Goal: Task Accomplishment & Management: Use online tool/utility

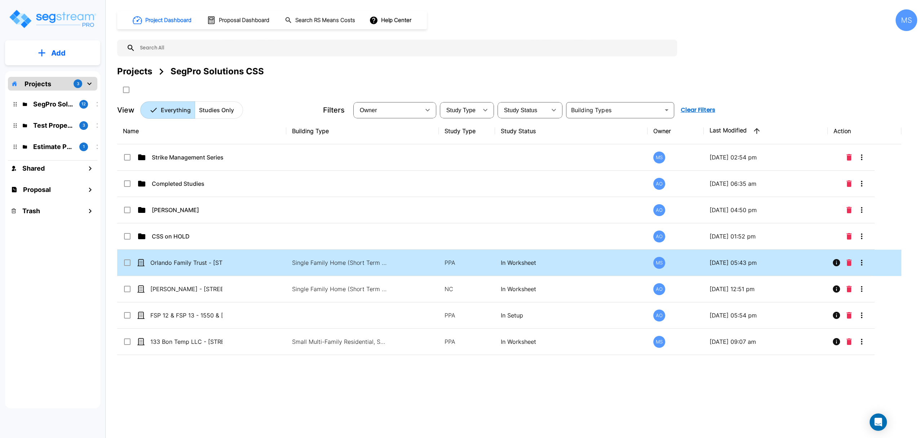
click at [205, 267] on td "Orlando Family Trust - [STREET_ADDRESS]" at bounding box center [201, 262] width 169 height 26
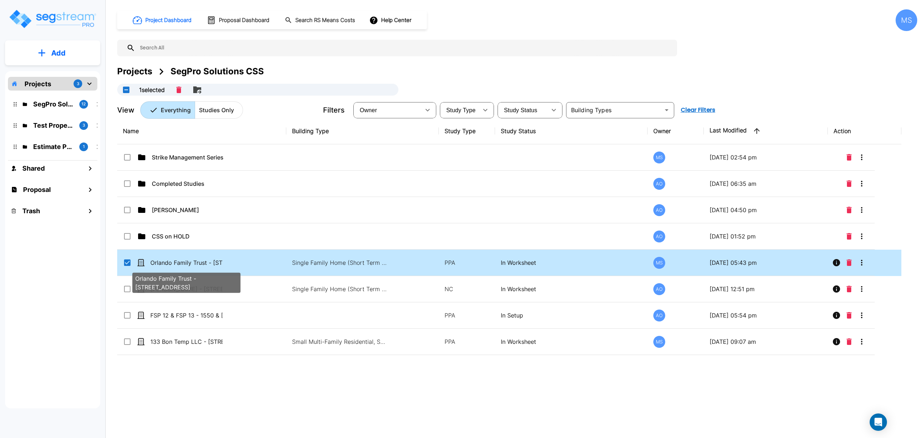
click at [205, 267] on p "Orlando Family Trust - [STREET_ADDRESS]" at bounding box center [186, 262] width 72 height 9
click at [204, 265] on p "Orlando Family Trust - [STREET_ADDRESS]" at bounding box center [186, 262] width 72 height 9
click at [204, 266] on p "Orlando Family Trust - [STREET_ADDRESS]" at bounding box center [186, 262] width 72 height 9
checkbox input "false"
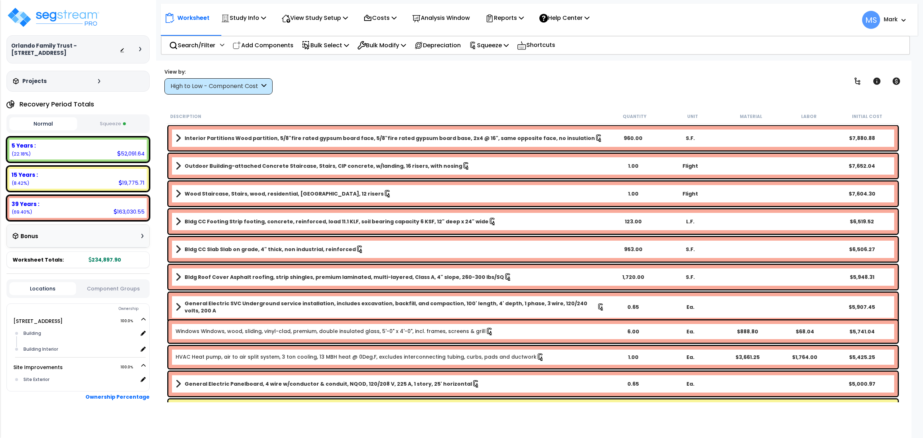
click at [134, 125] on button "Squeeze" at bounding box center [113, 123] width 68 height 13
click at [45, 126] on button "Normal" at bounding box center [43, 123] width 68 height 13
click at [512, 23] on div "Reports" at bounding box center [504, 17] width 39 height 17
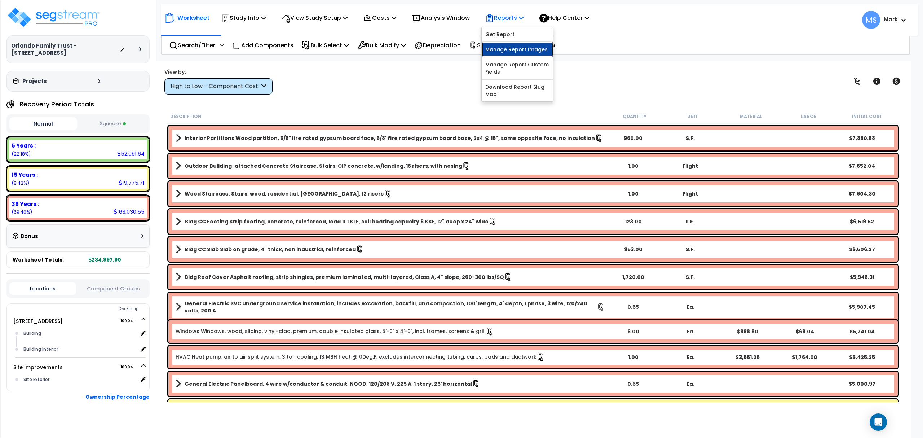
click at [513, 50] on link "Manage Report Images" at bounding box center [516, 49] width 71 height 14
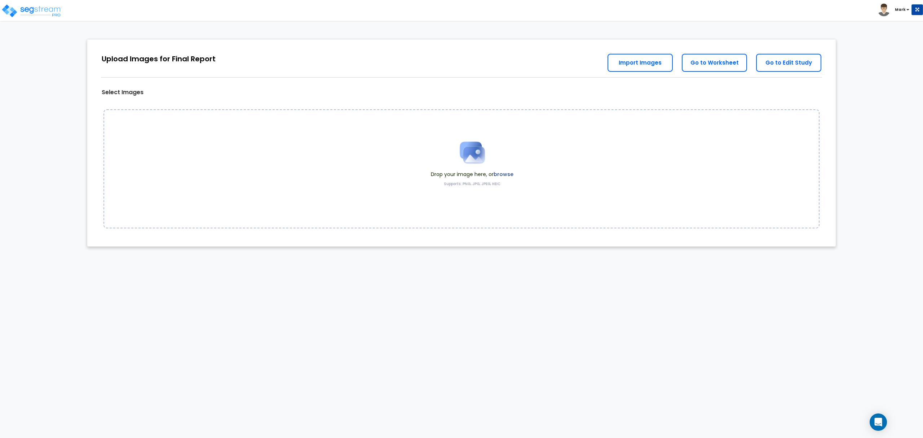
click at [512, 170] on span at bounding box center [472, 152] width 83 height 36
